Goal: Task Accomplishment & Management: Manage account settings

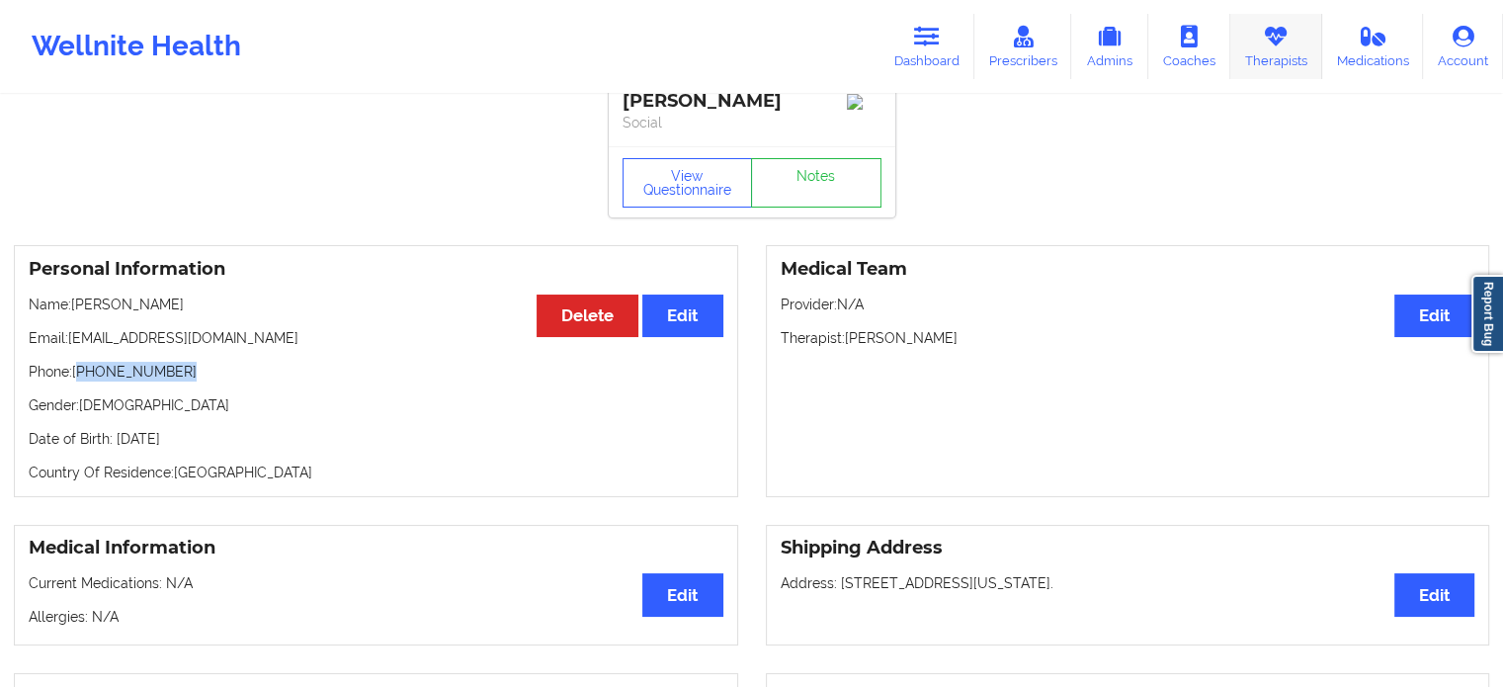
click at [1285, 43] on icon at bounding box center [1276, 37] width 26 height 22
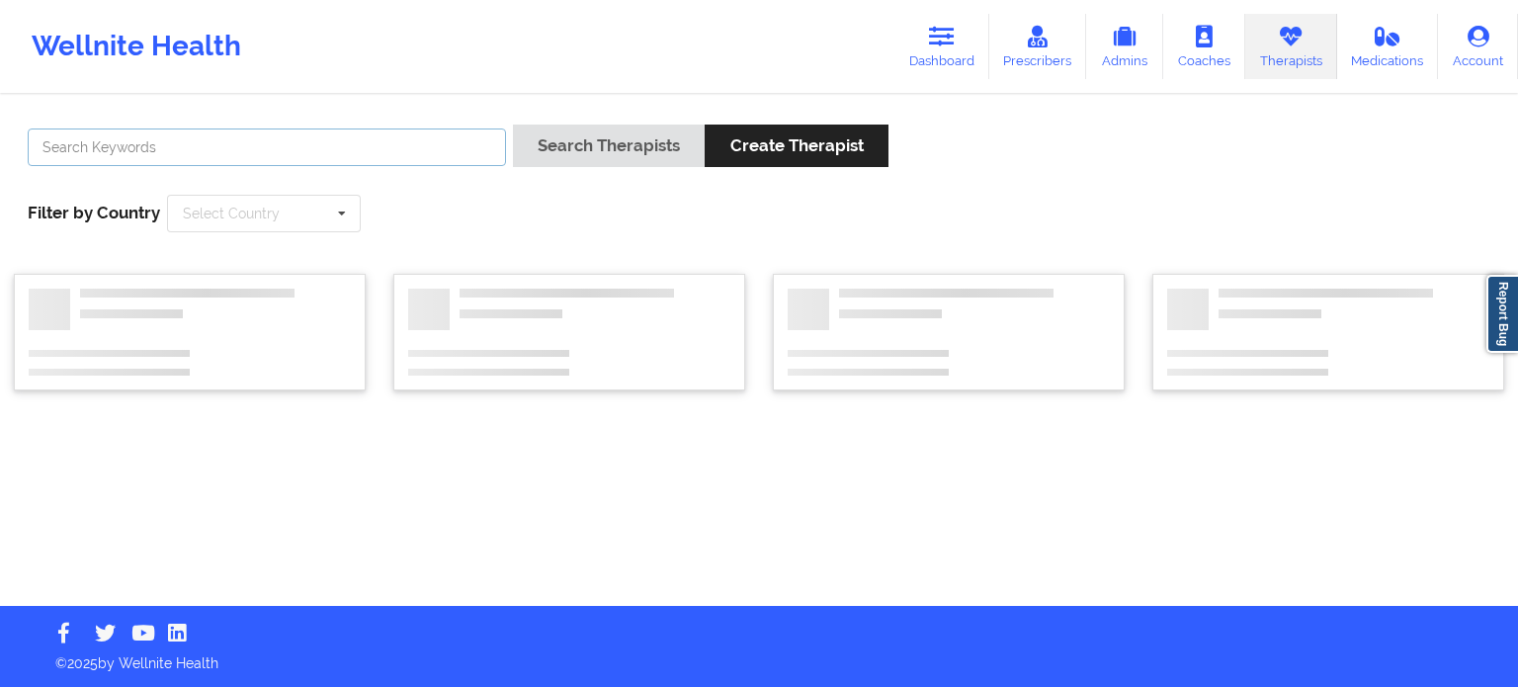
click at [324, 156] on input "text" at bounding box center [267, 147] width 478 height 38
type input "[PERSON_NAME]"
click at [513, 124] on button "Search Therapists" at bounding box center [609, 145] width 192 height 42
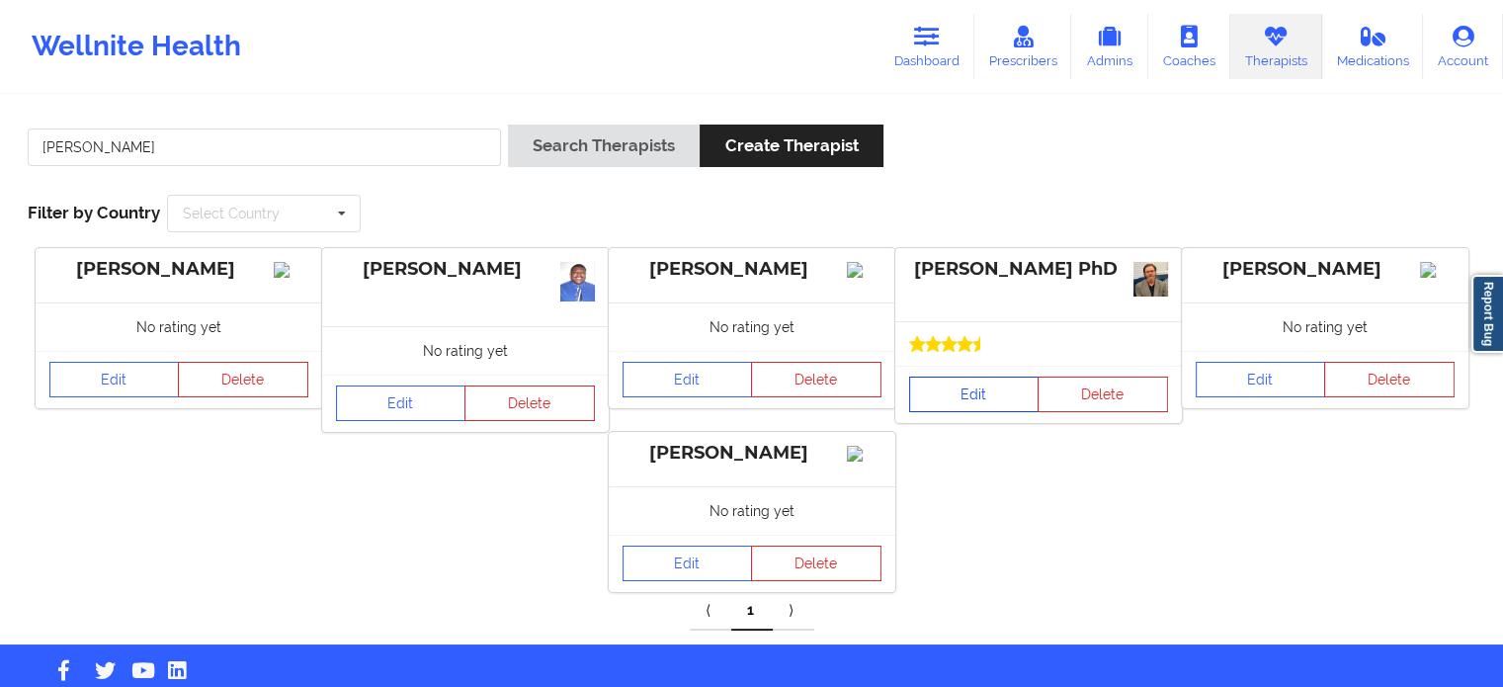
click at [973, 390] on link "Edit" at bounding box center [974, 394] width 130 height 36
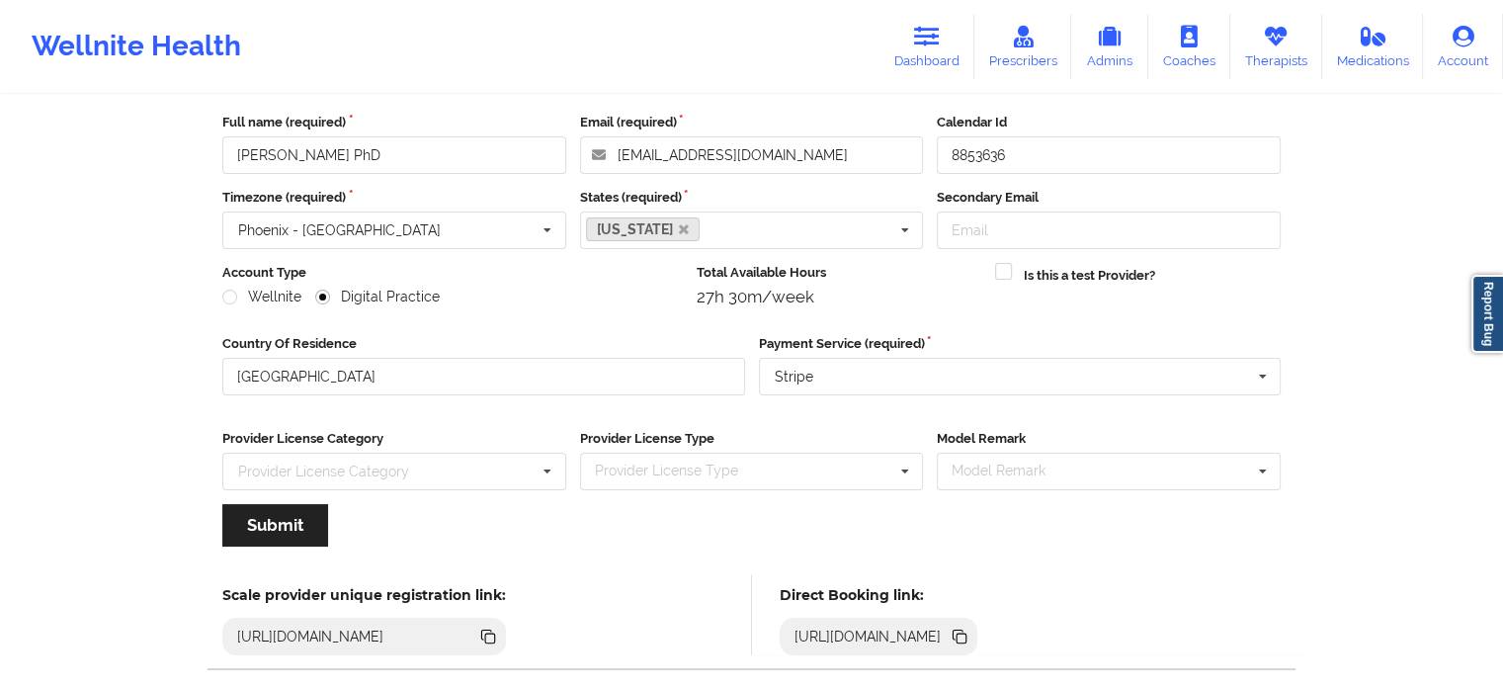
scroll to position [198, 0]
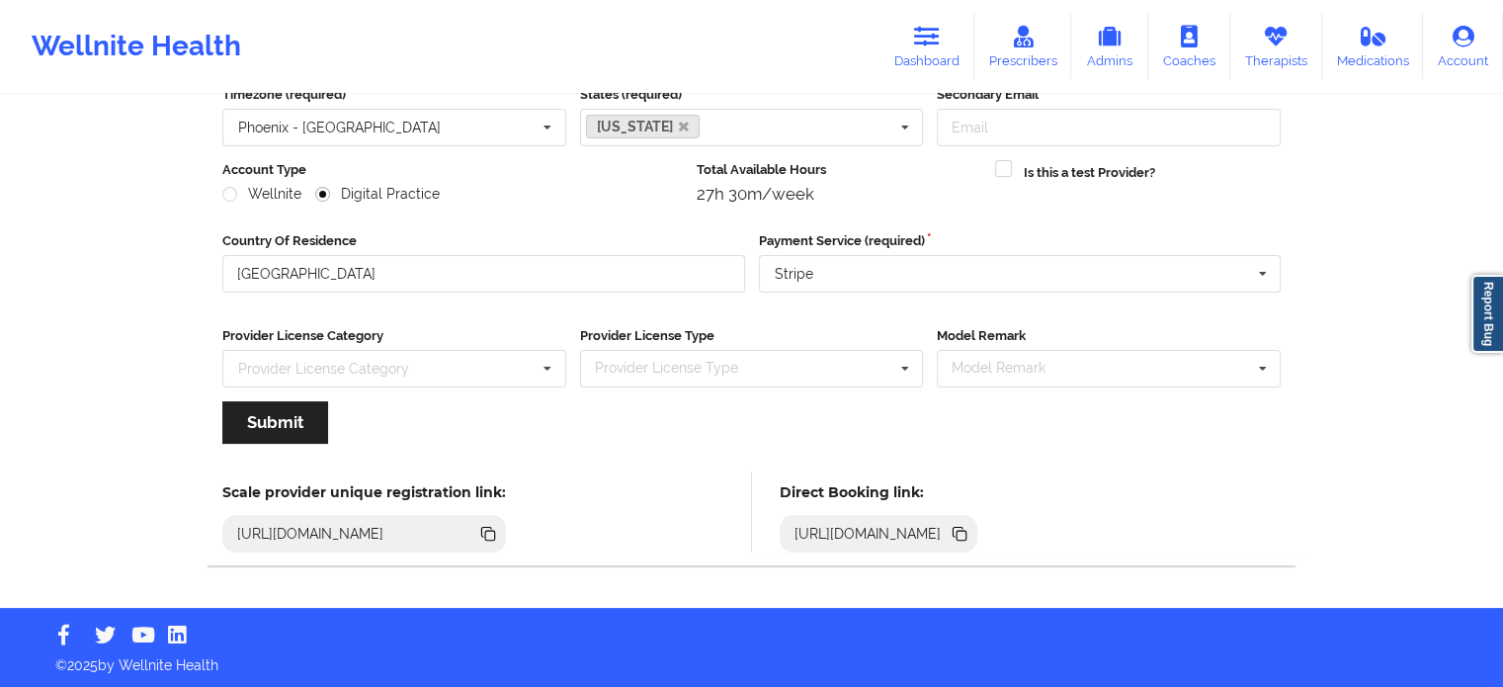
click at [970, 532] on icon at bounding box center [959, 534] width 22 height 22
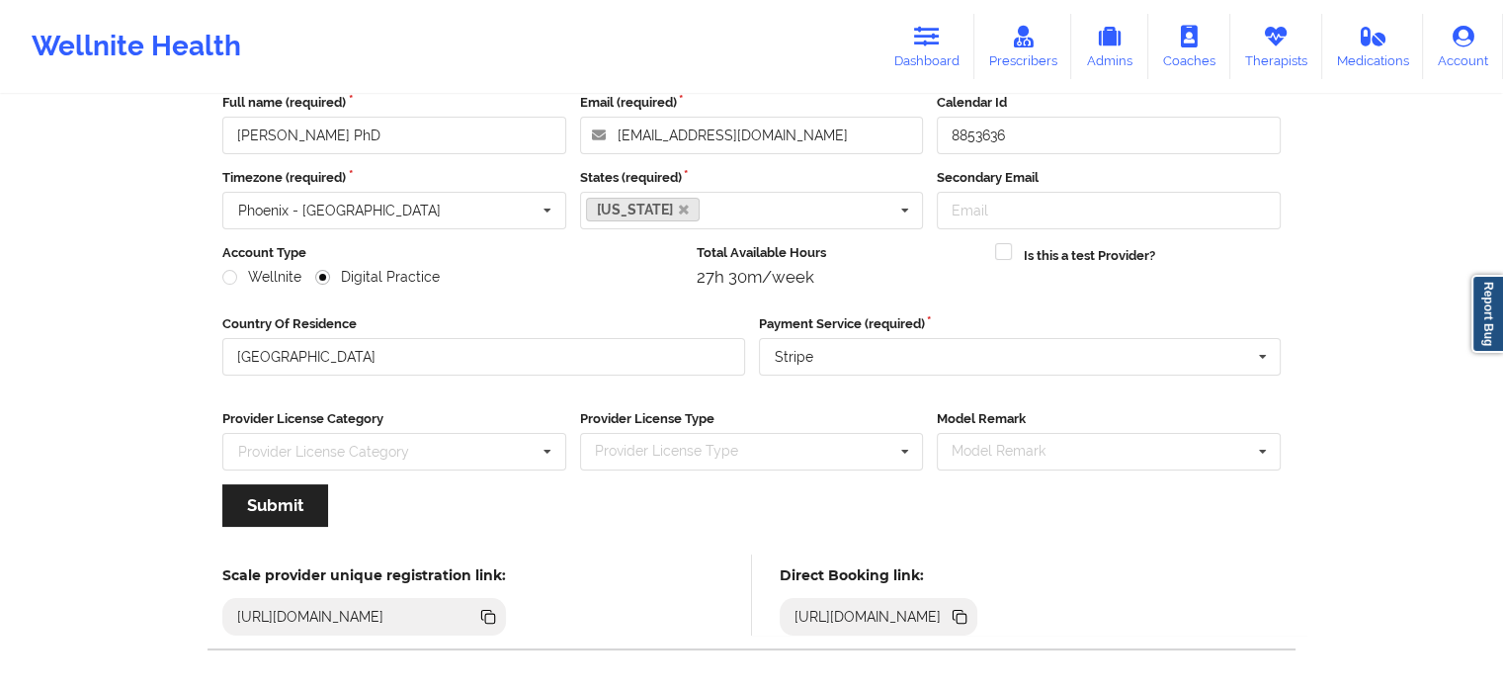
scroll to position [0, 0]
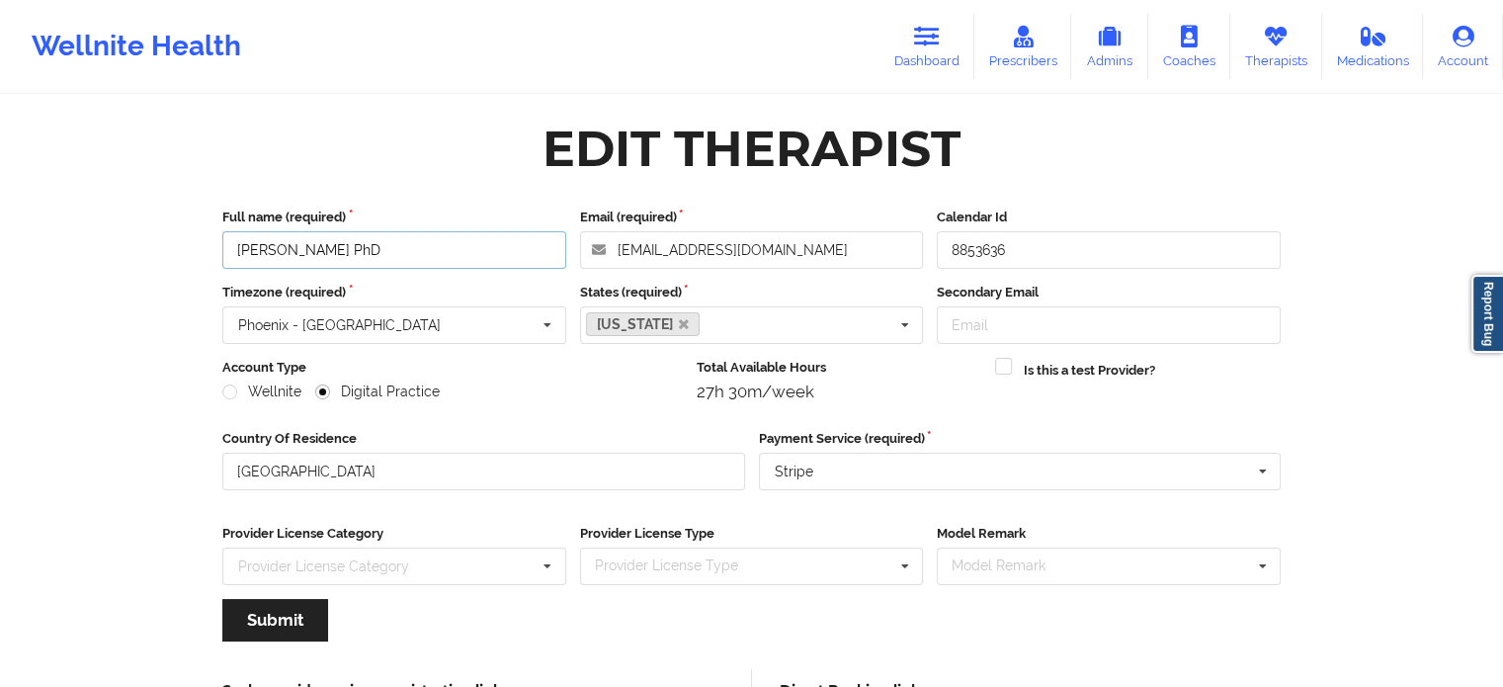
click at [409, 243] on input "[PERSON_NAME] PhD" at bounding box center [394, 250] width 344 height 38
